Goal: Information Seeking & Learning: Learn about a topic

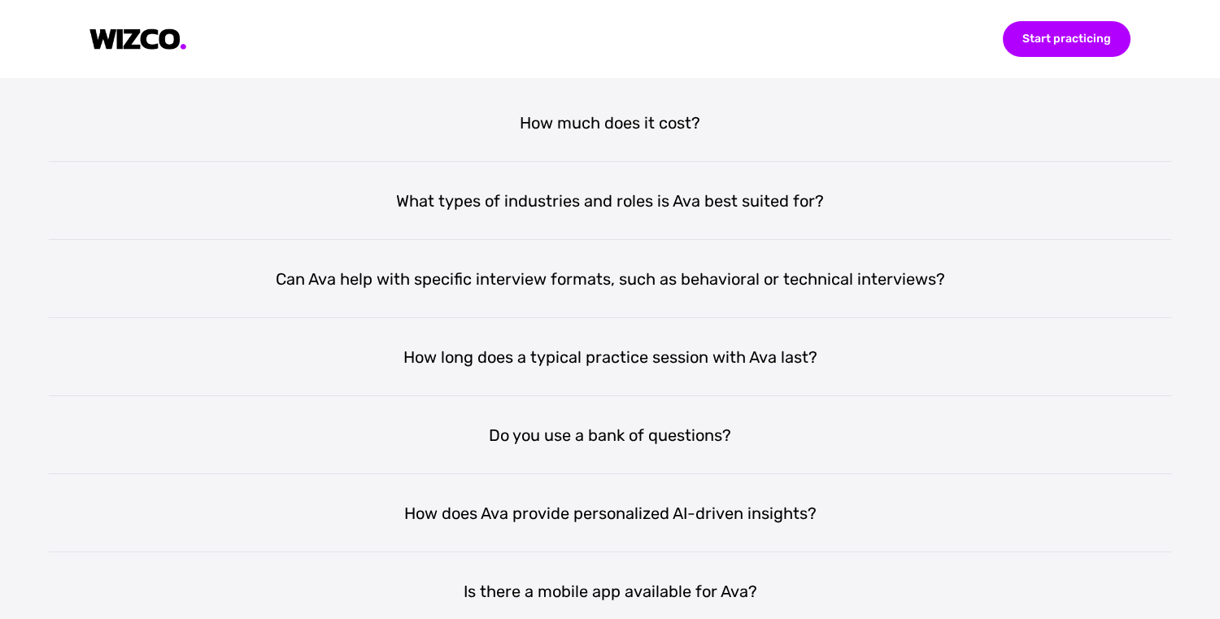
scroll to position [3072, 0]
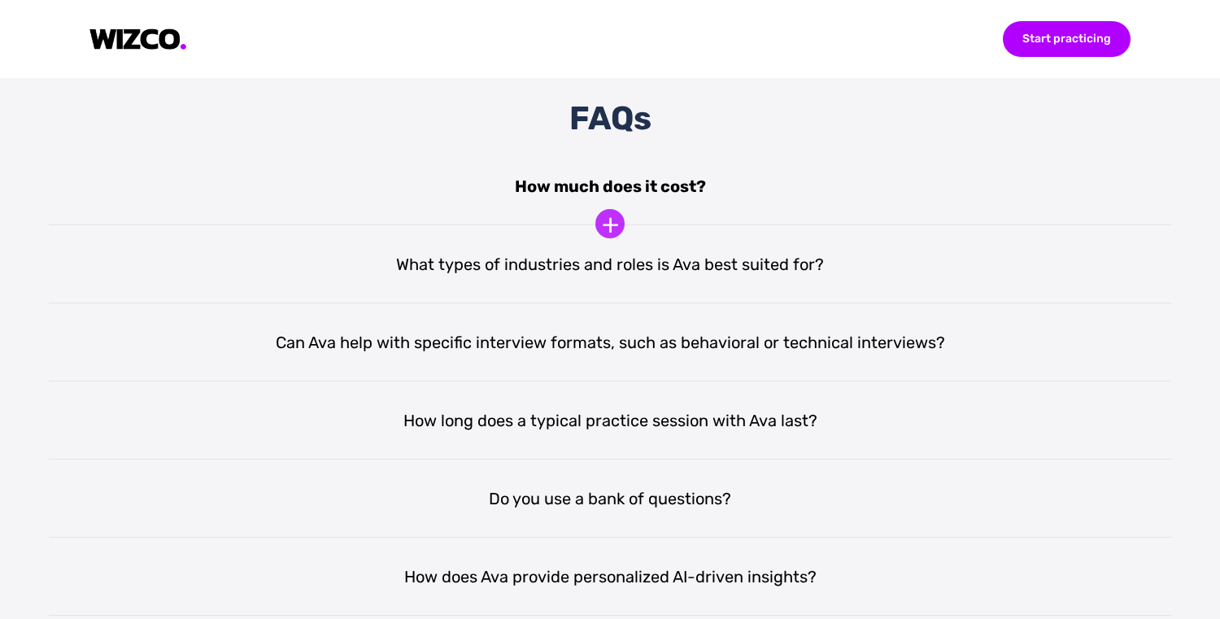
click at [573, 191] on div "How much does it cost?" at bounding box center [610, 186] width 1122 height 78
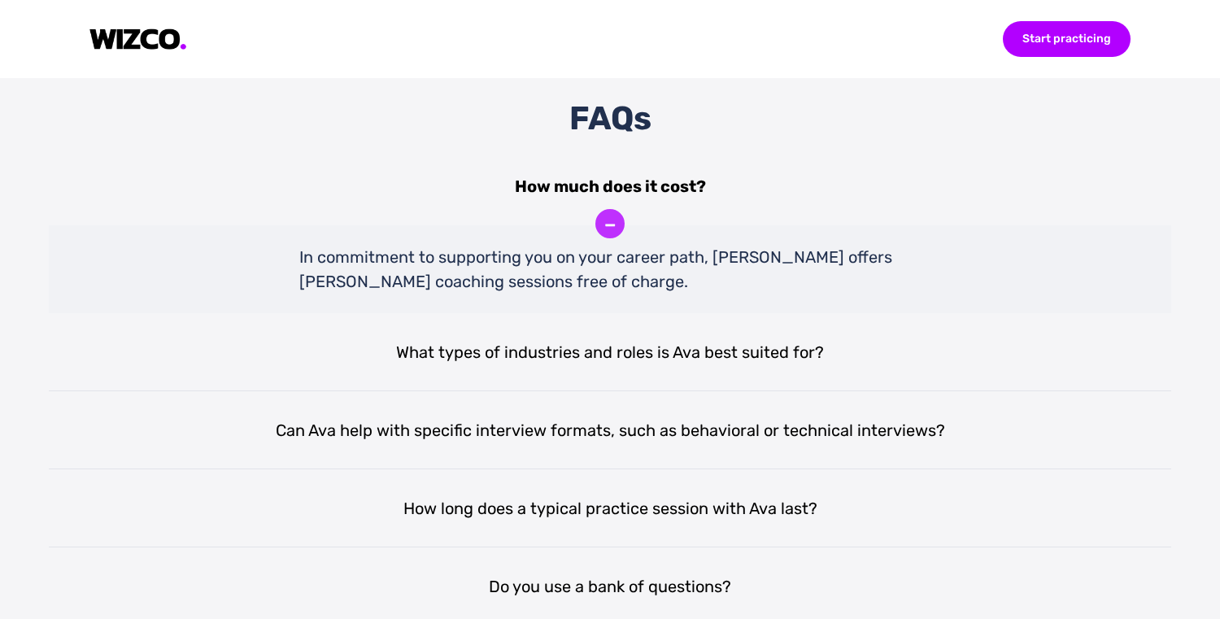
click at [573, 191] on div "How much does it cost?" at bounding box center [610, 186] width 1122 height 78
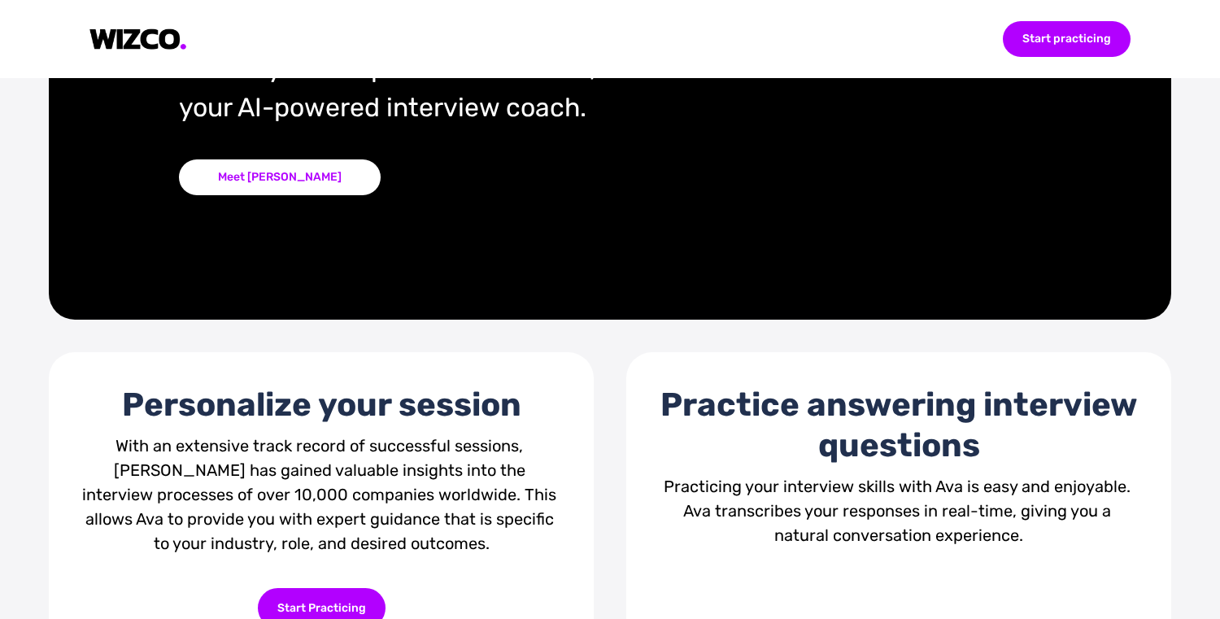
scroll to position [0, 0]
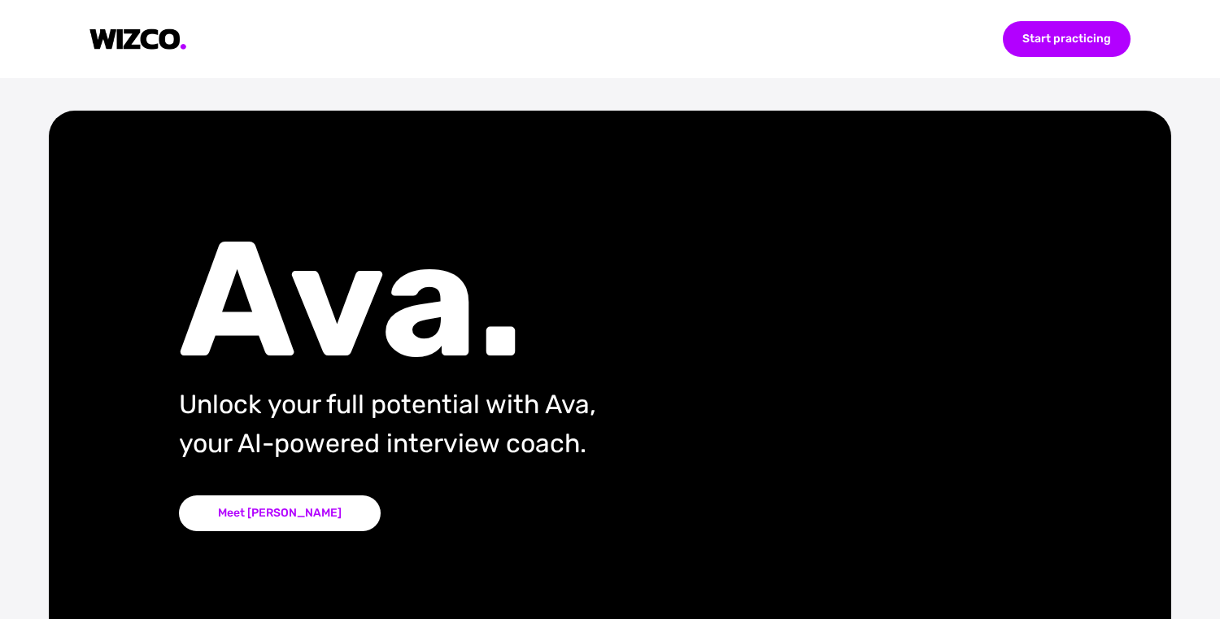
click at [170, 47] on img at bounding box center [138, 39] width 98 height 22
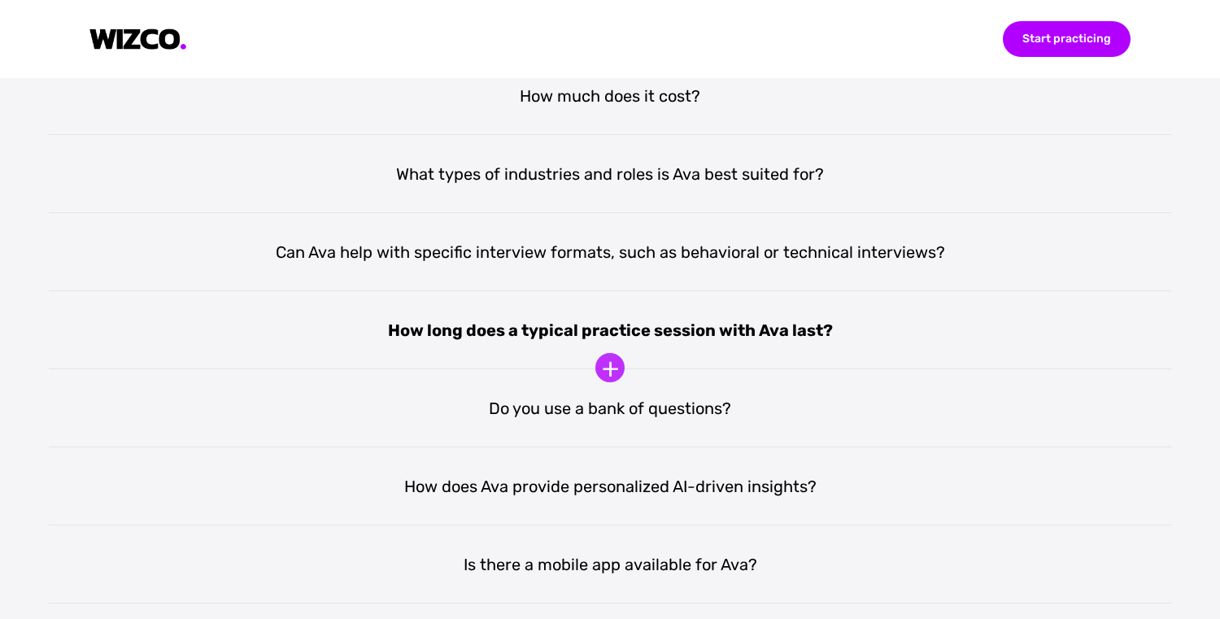
scroll to position [3125, 0]
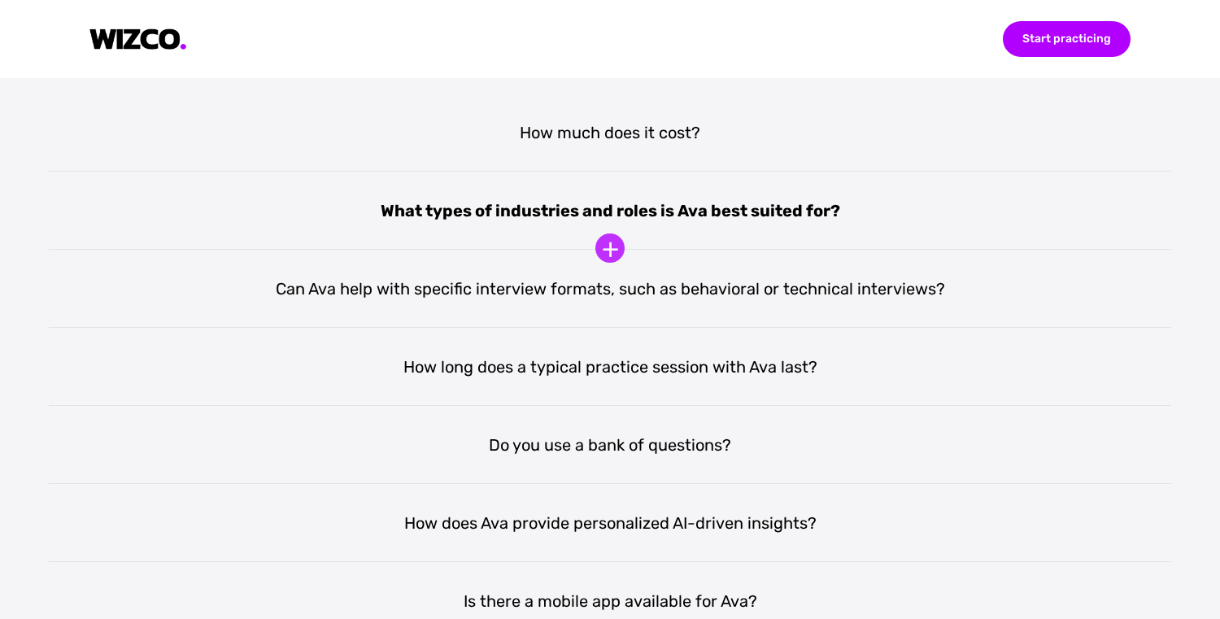
click at [569, 224] on div "What types of industries and roles is Ava best suited for?" at bounding box center [610, 211] width 1122 height 78
